Goal: Task Accomplishment & Management: Manage account settings

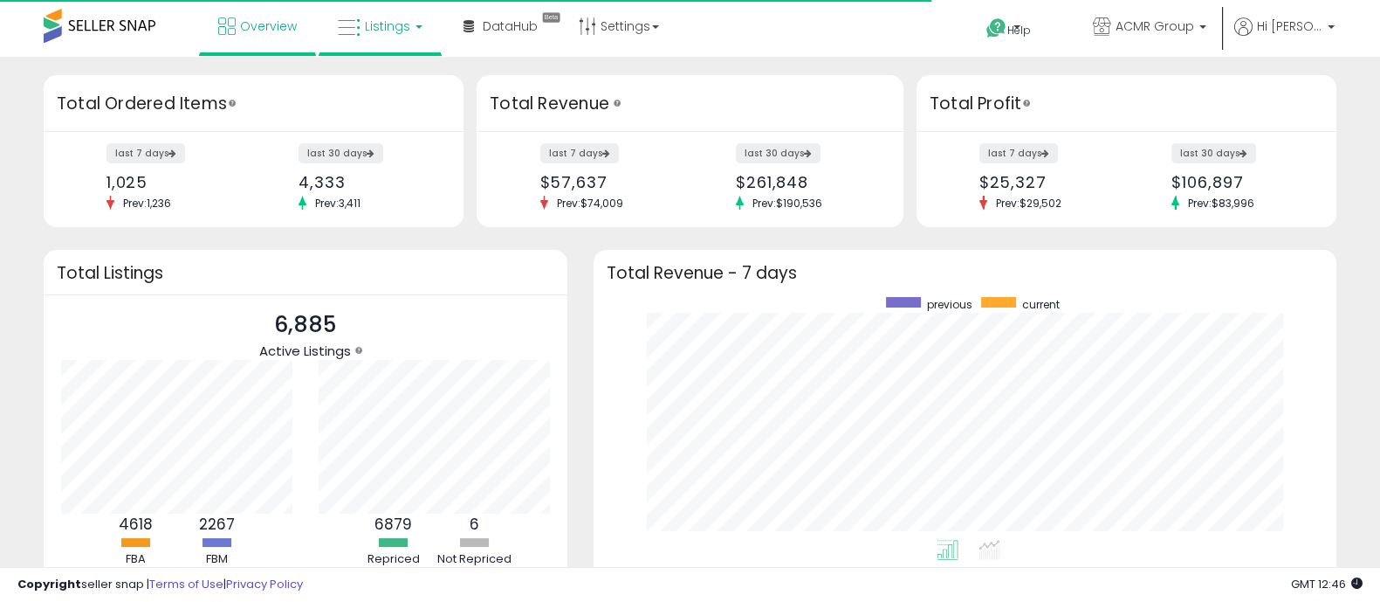
scroll to position [242, 707]
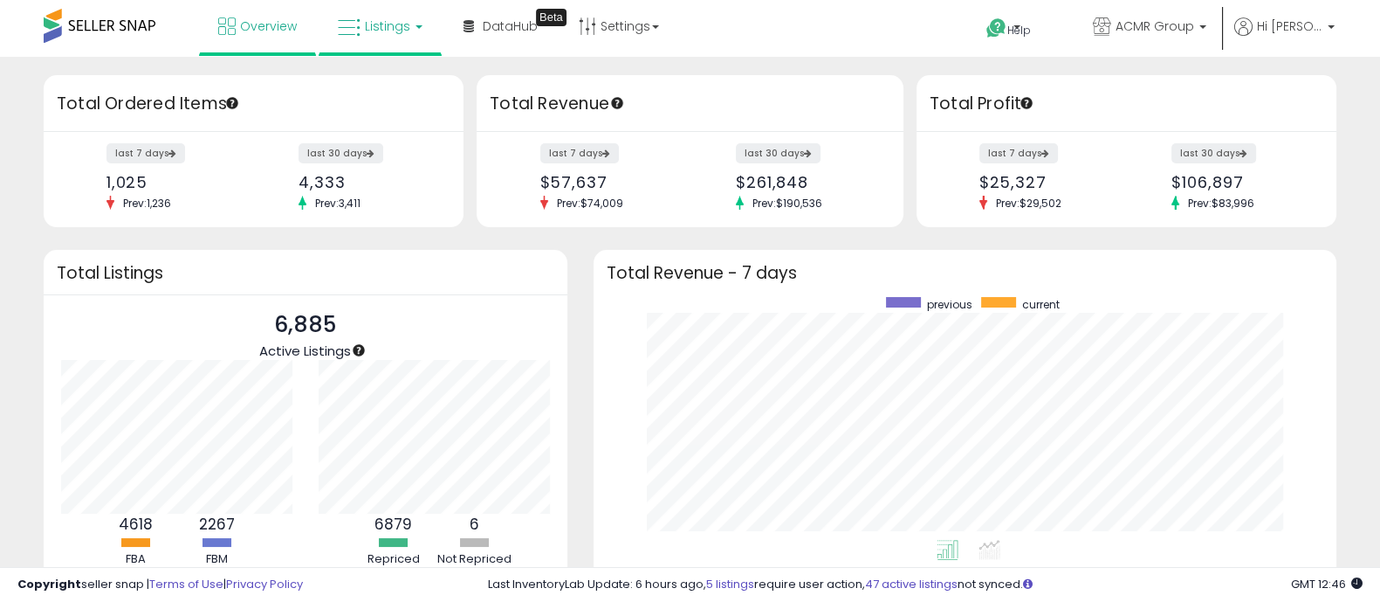
click at [390, 24] on span "Listings" at bounding box center [387, 25] width 45 height 17
click at [402, 93] on icon at bounding box center [393, 86] width 76 height 23
click at [402, 93] on h3 "Total Ordered Items" at bounding box center [254, 104] width 394 height 24
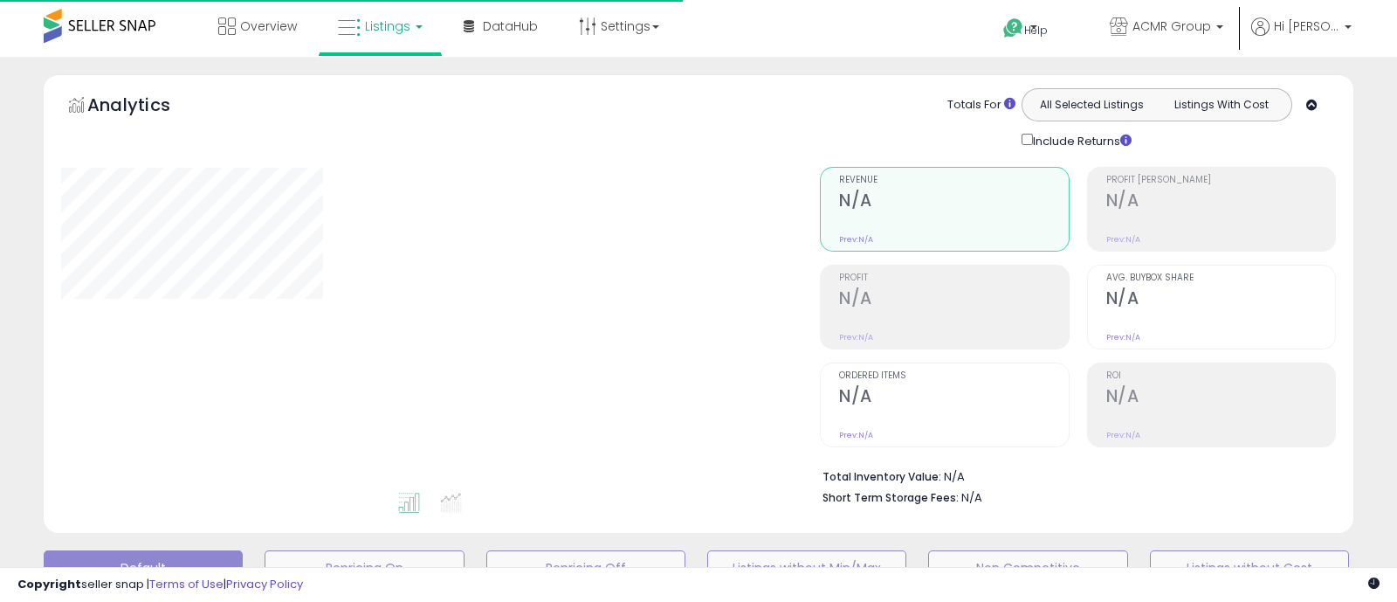
click at [400, 155] on div "Retrieving graph data.." at bounding box center [427, 328] width 759 height 358
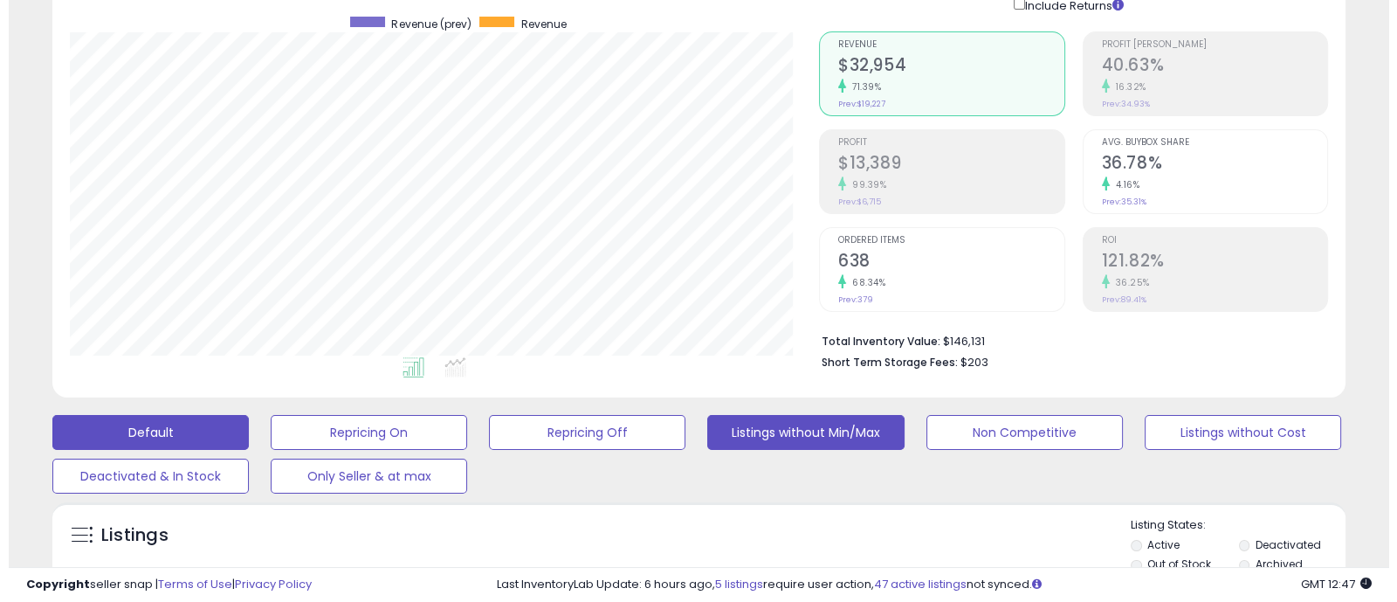
scroll to position [71, 0]
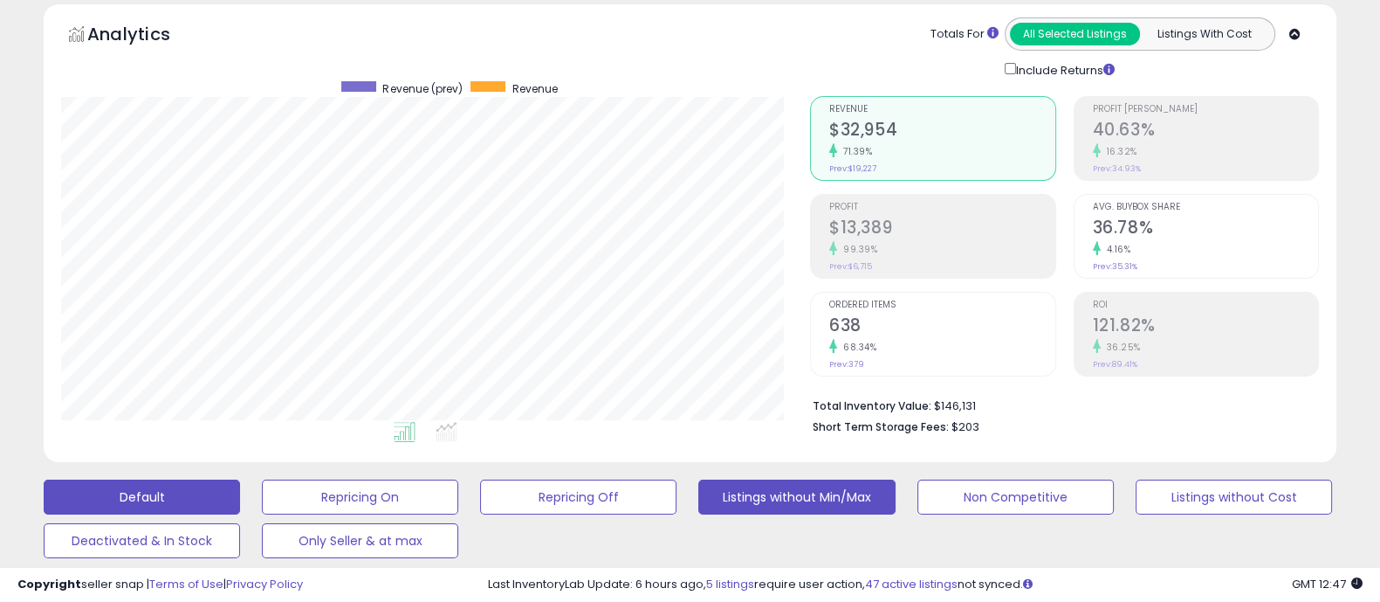
click at [788, 486] on button "Listings without Min/Max" at bounding box center [796, 496] width 196 height 35
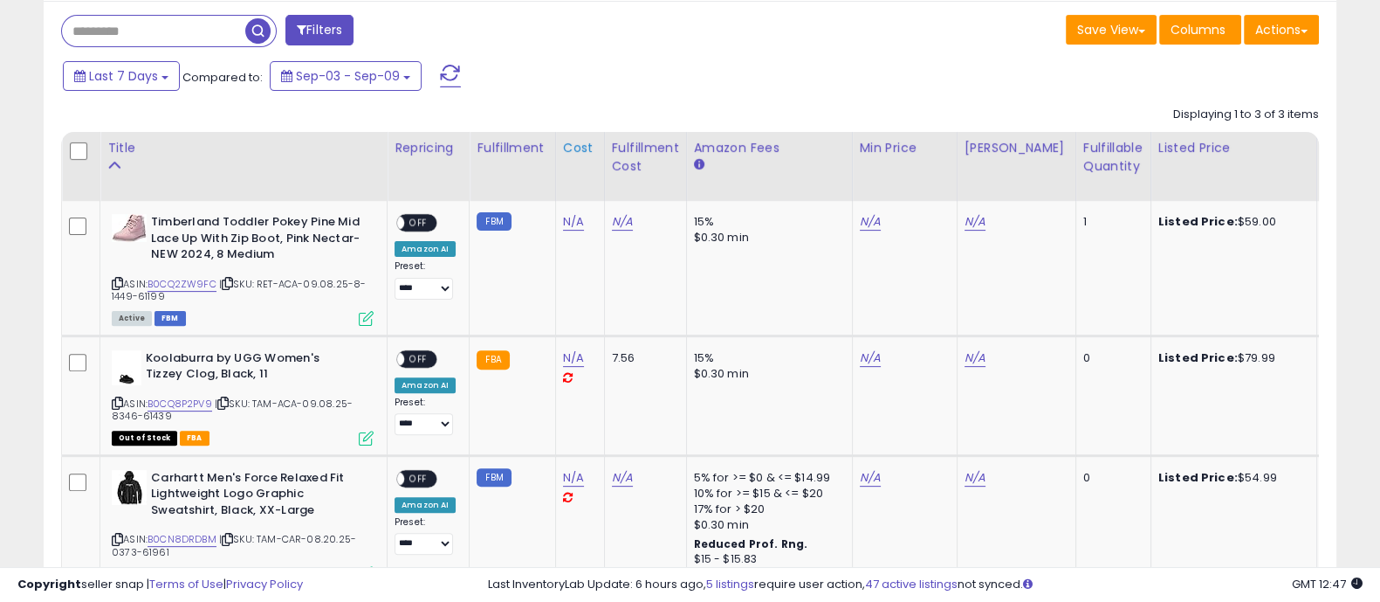
scroll to position [731, 0]
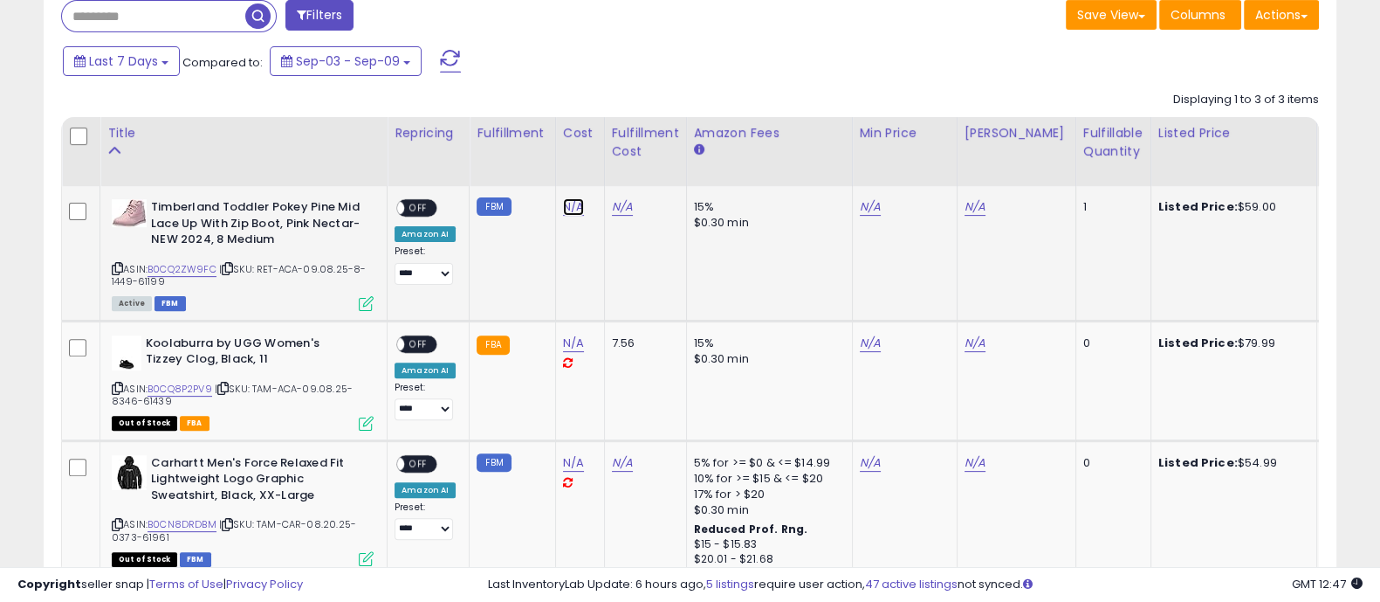
click at [563, 199] on link "N/A" at bounding box center [573, 206] width 21 height 17
type input "*****"
click button "submit" at bounding box center [619, 164] width 30 height 26
click at [865, 207] on link "N/A" at bounding box center [870, 206] width 21 height 17
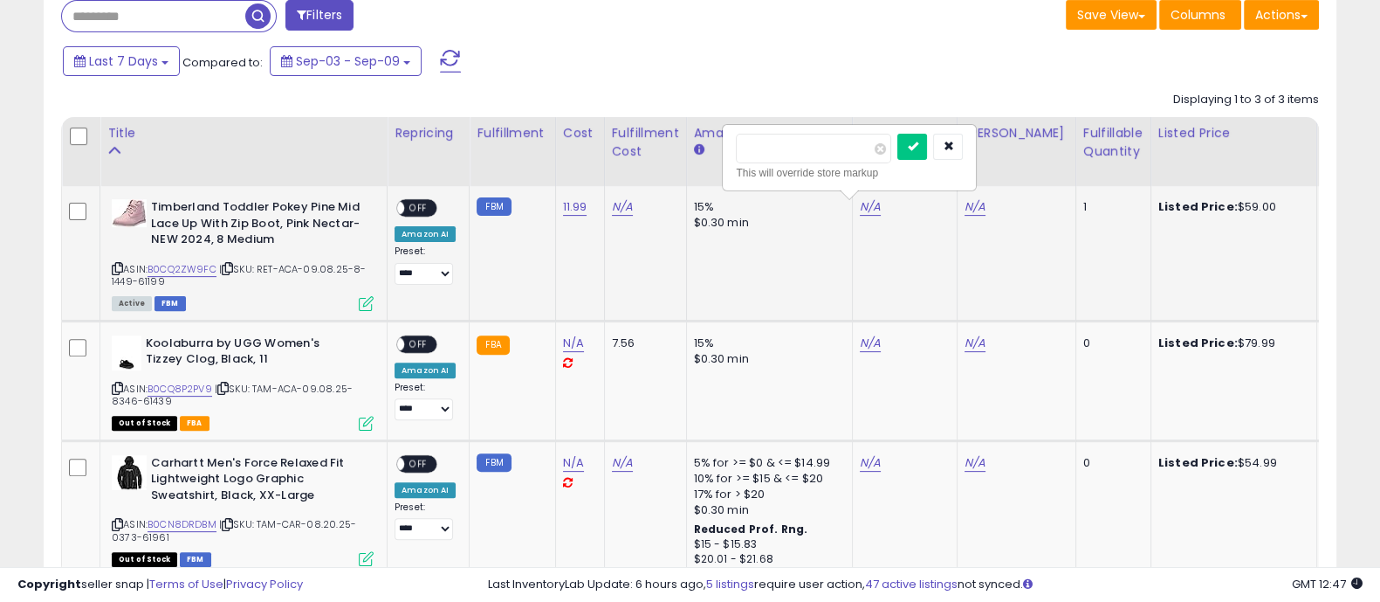
type input "**"
click button "submit" at bounding box center [912, 147] width 30 height 26
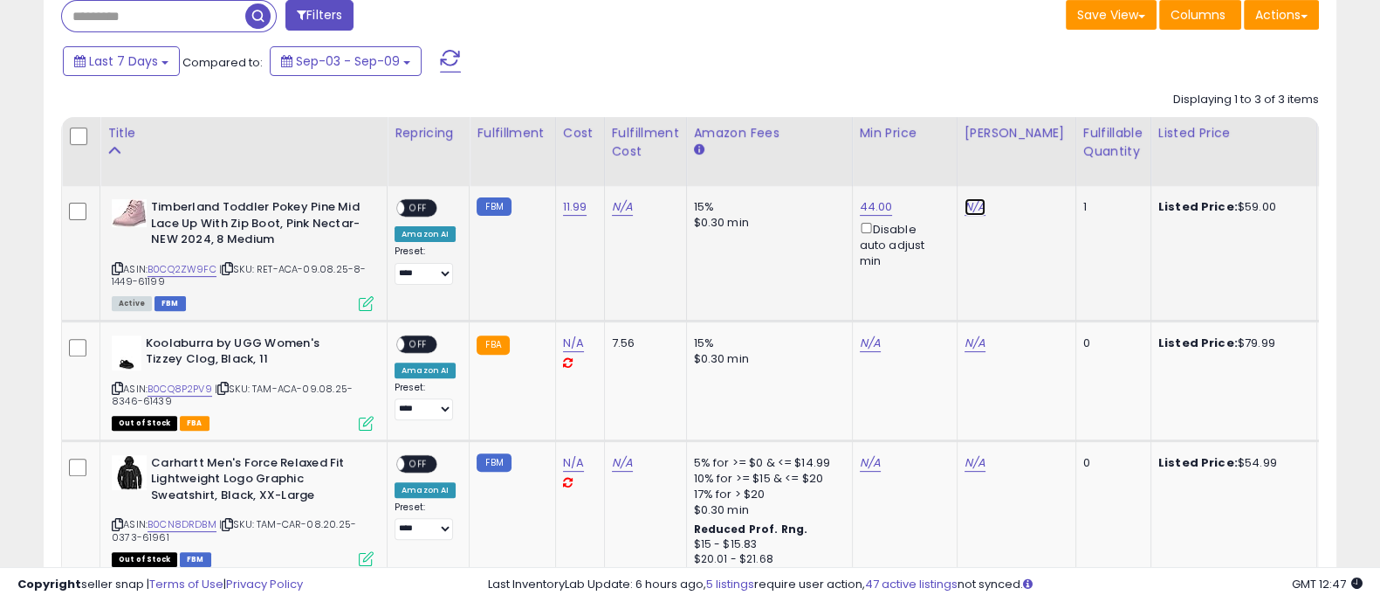
click at [965, 207] on link "N/A" at bounding box center [975, 206] width 21 height 17
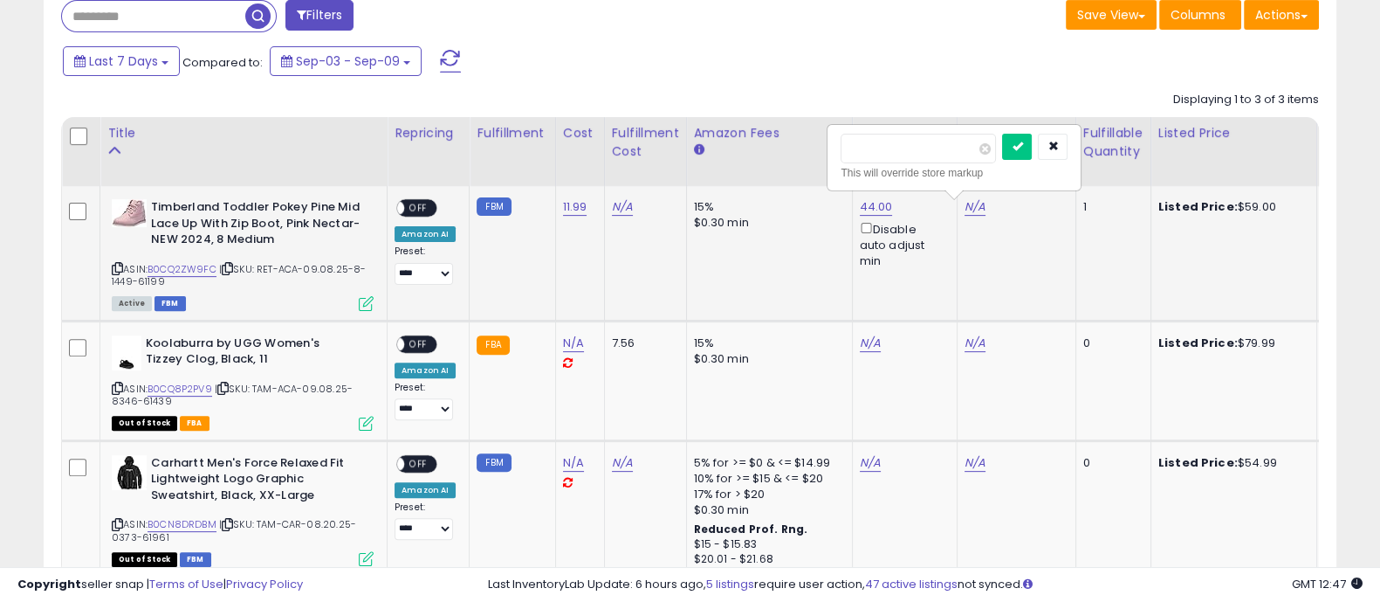
type input "*****"
click button "submit" at bounding box center [1017, 147] width 30 height 26
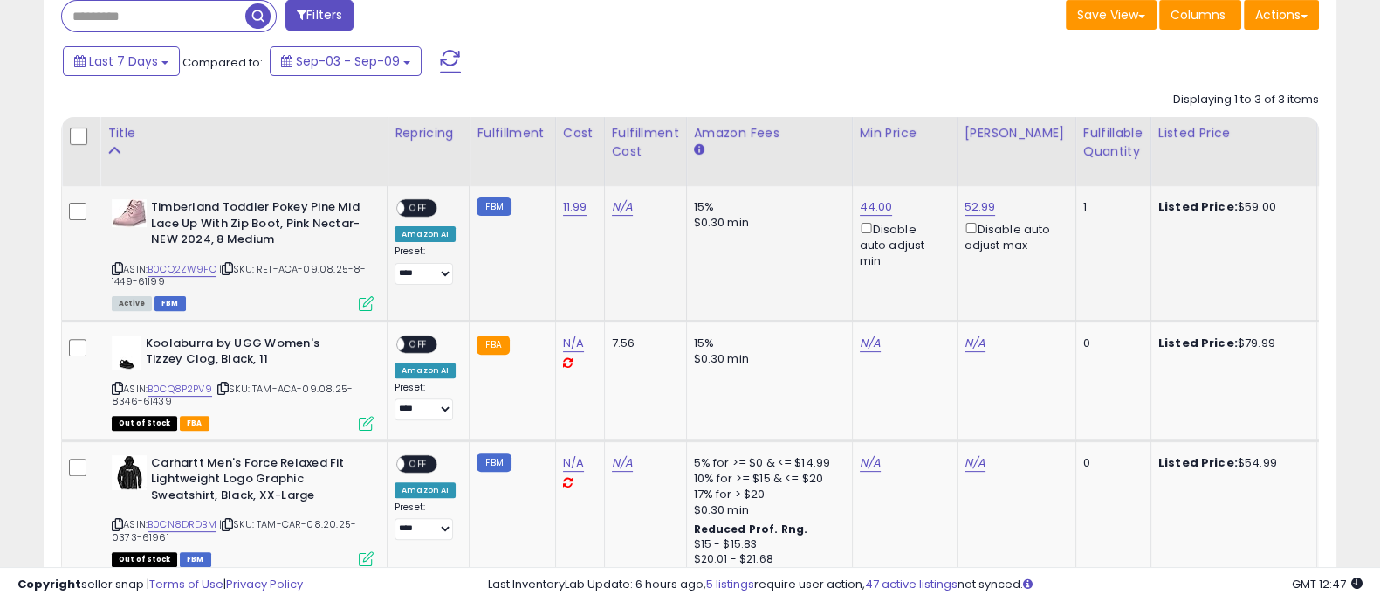
click at [417, 207] on span "OFF" at bounding box center [418, 208] width 28 height 15
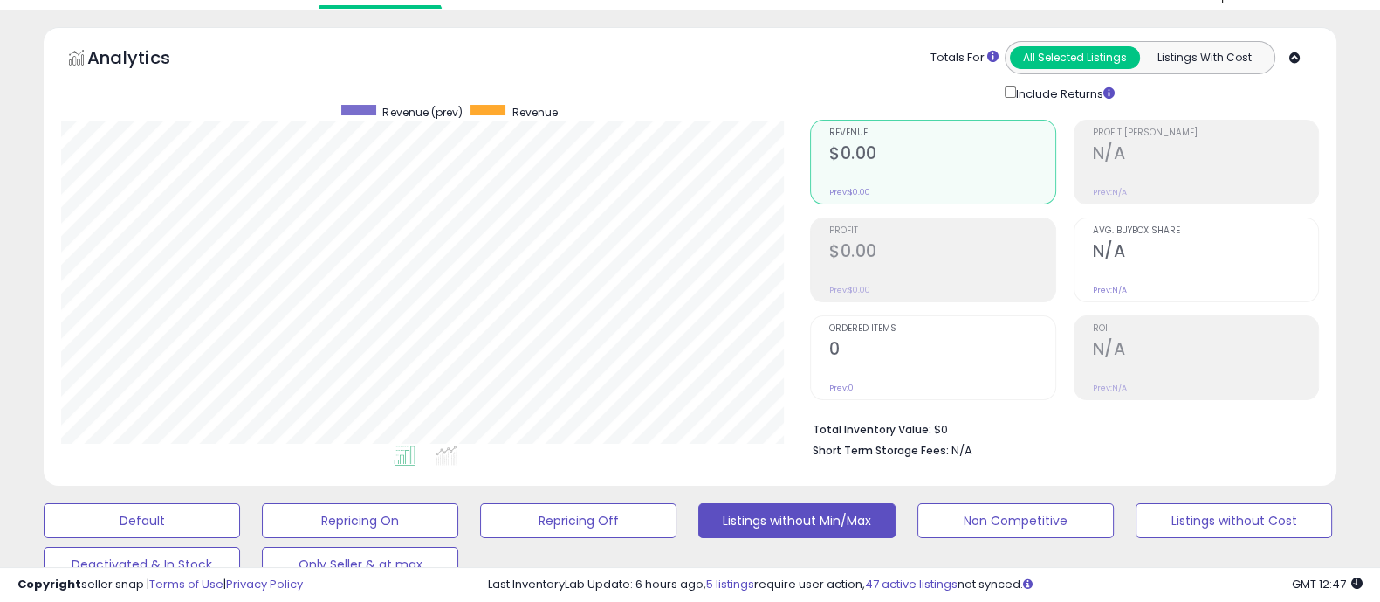
scroll to position [0, 0]
